Goal: Check status: Check status

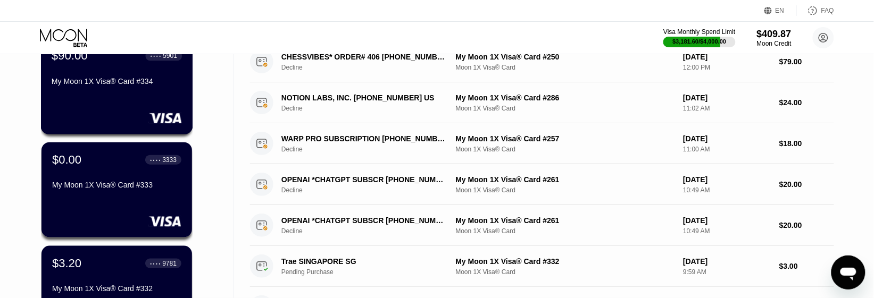
scroll to position [266, 0]
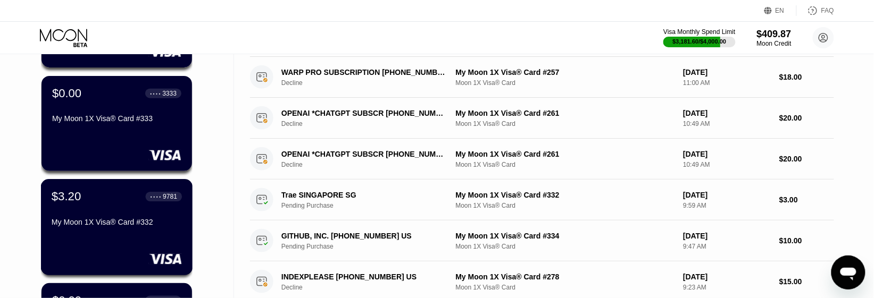
click at [121, 209] on div "$3.20 ● ● ● ● 9781 My Moon 1X Visa® Card #332" at bounding box center [117, 210] width 130 height 41
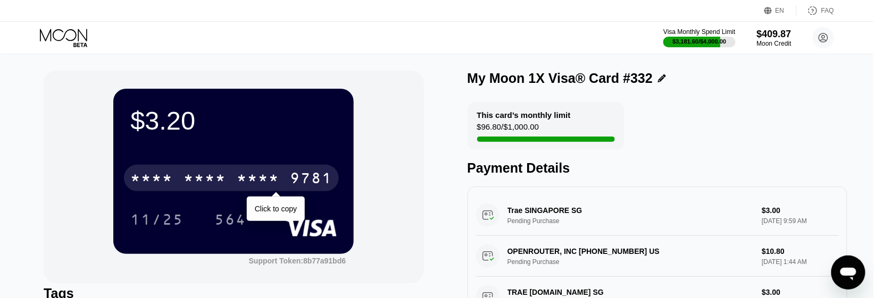
click at [150, 181] on div "* * * *" at bounding box center [151, 179] width 43 height 17
